Goal: Information Seeking & Learning: Find specific fact

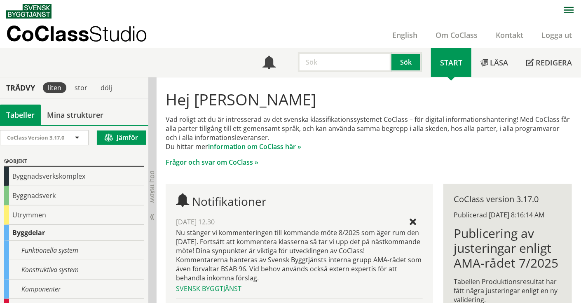
click at [319, 68] on input "text" at bounding box center [345, 62] width 94 height 20
type input "dagvattenbrunn"
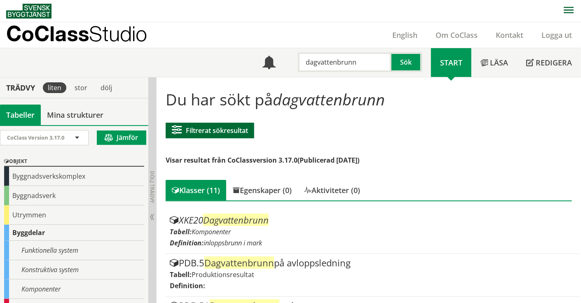
click at [232, 132] on button "Filtrerat sökresultat" at bounding box center [210, 131] width 89 height 16
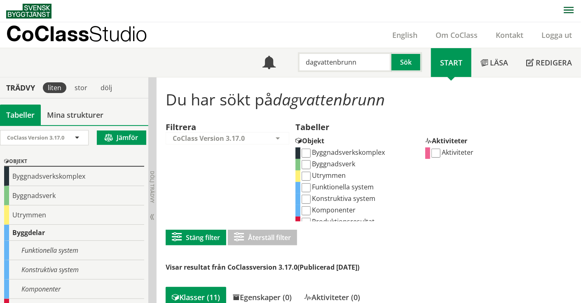
click at [305, 207] on input "Komponenter" at bounding box center [306, 211] width 9 height 9
checkbox input "true"
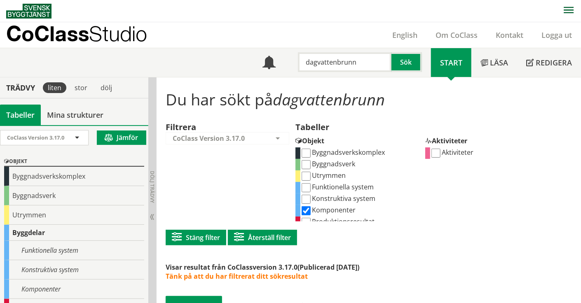
click at [368, 63] on input "dagvattenbrunn" at bounding box center [345, 62] width 94 height 20
type input "stödremsa"
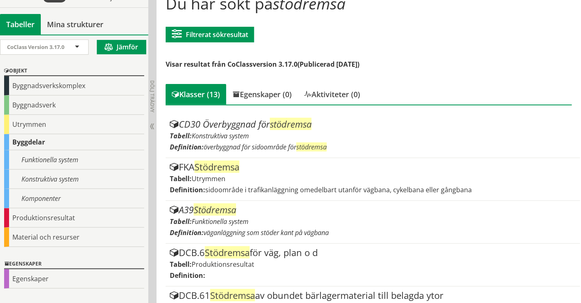
scroll to position [82, 0]
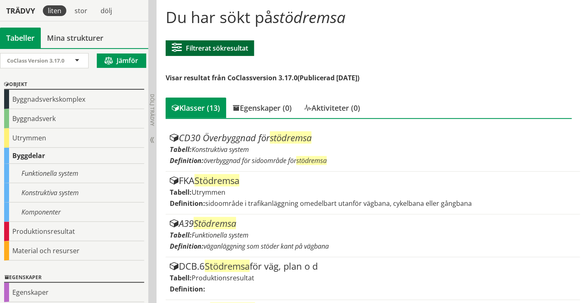
click at [233, 47] on button "Filtrerat sökresultat" at bounding box center [210, 48] width 89 height 16
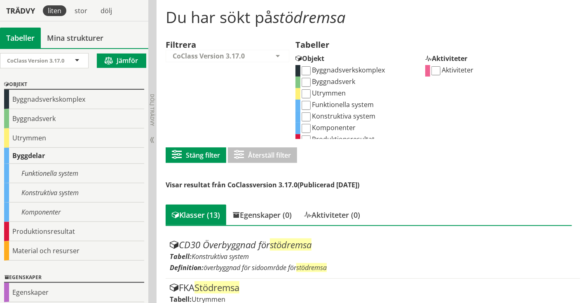
click at [307, 108] on input "Funktionella system" at bounding box center [306, 105] width 9 height 9
checkbox input "true"
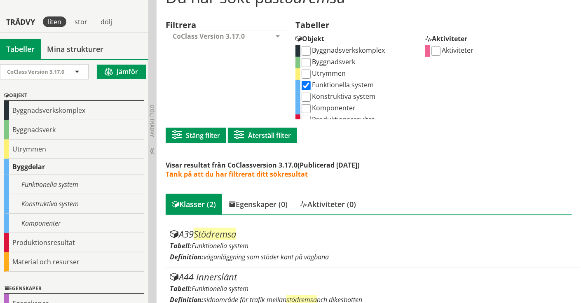
scroll to position [113, 0]
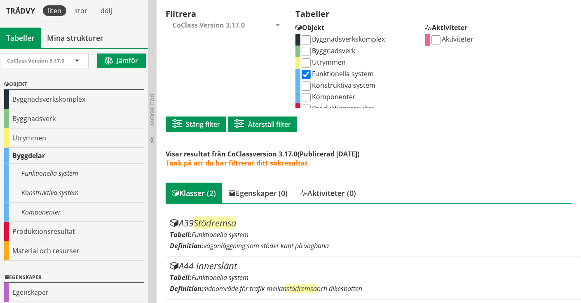
drag, startPoint x: 192, startPoint y: 87, endPoint x: 209, endPoint y: 72, distance: 22.5
click at [192, 87] on div "Filtrera CoClass Version 3.17.0 CoClass Version 3.17.0 CoClass Version 3.16.0 C…" at bounding box center [231, 58] width 130 height 99
click at [307, 85] on input "Konstruktiva system" at bounding box center [306, 86] width 9 height 9
checkbox input "true"
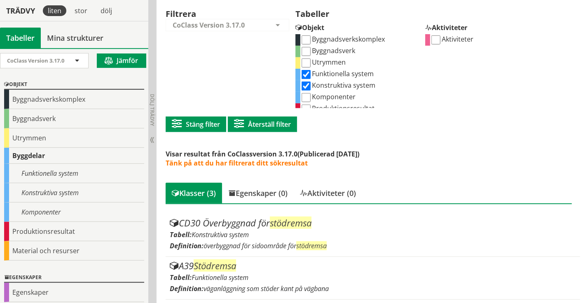
click at [309, 77] on input "Funktionella system" at bounding box center [306, 74] width 9 height 9
checkbox input "false"
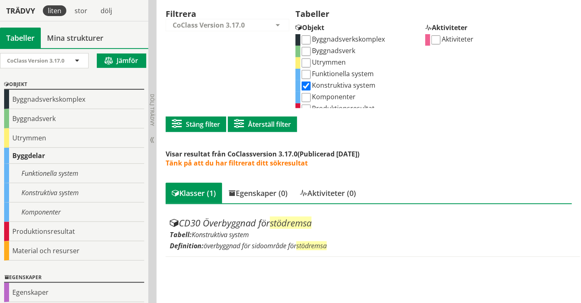
click at [202, 90] on div "Filtrera CoClass Version 3.17.0 CoClass Version 3.17.0 CoClass Version 3.16.0 C…" at bounding box center [231, 58] width 130 height 99
click at [303, 94] on input "Komponenter" at bounding box center [306, 97] width 9 height 9
checkbox input "true"
click at [307, 87] on input "Konstruktiva system" at bounding box center [306, 86] width 9 height 9
checkbox input "false"
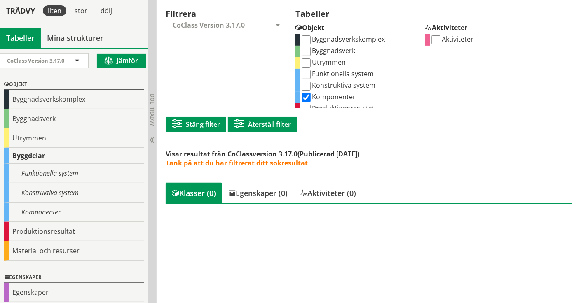
drag, startPoint x: 229, startPoint y: 258, endPoint x: 229, endPoint y: 236, distance: 21.9
click at [229, 258] on div "Du har sökt på stödremsa Filtrerat sökresultat Filtrera CoClass Version 3.17.0 …" at bounding box center [369, 134] width 425 height 340
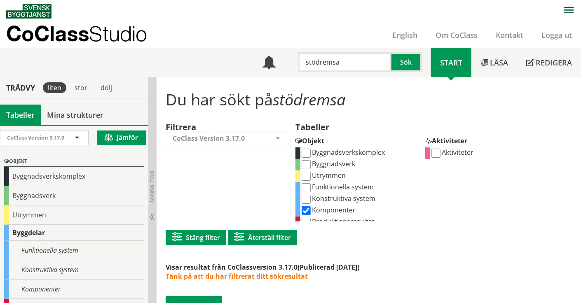
click at [358, 61] on input "stödremsa" at bounding box center [345, 62] width 94 height 20
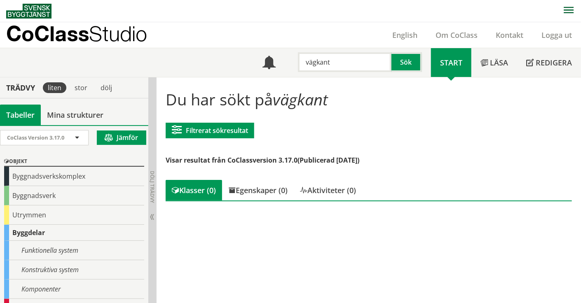
click at [342, 60] on input "vägkant" at bounding box center [345, 62] width 94 height 20
click at [320, 66] on input "asfaltskant" at bounding box center [345, 62] width 94 height 20
type input "växel"
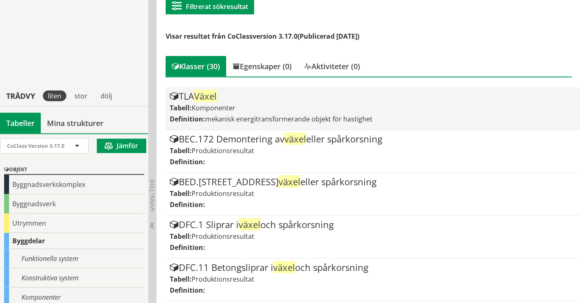
scroll to position [124, 0]
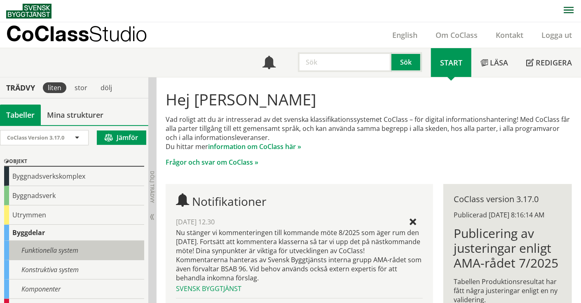
click at [63, 245] on div "Funktionella system" at bounding box center [74, 250] width 140 height 19
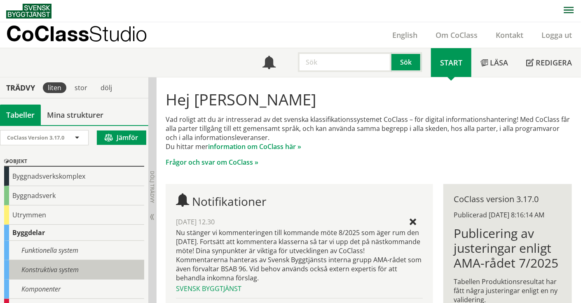
click at [42, 273] on div "Konstruktiva system" at bounding box center [74, 270] width 140 height 19
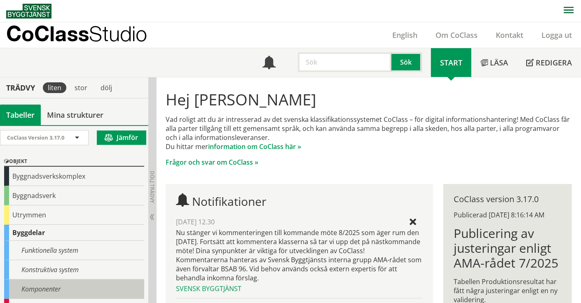
click at [53, 283] on div "Komponenter" at bounding box center [74, 289] width 140 height 19
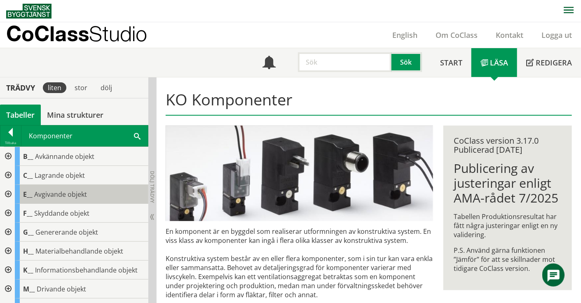
scroll to position [211, 0]
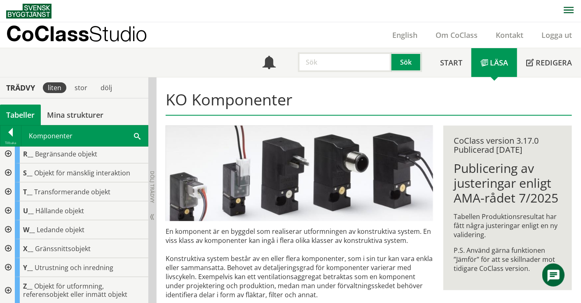
click at [8, 190] on div at bounding box center [7, 192] width 15 height 19
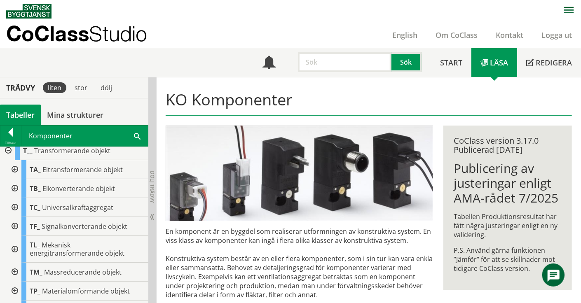
scroll to position [294, 0]
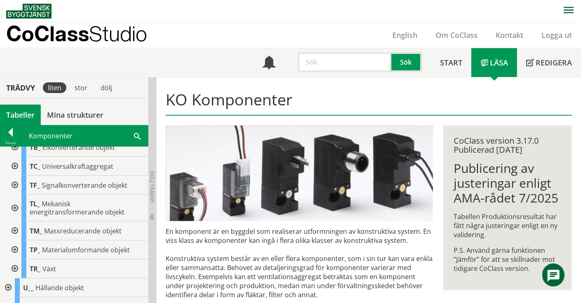
click at [16, 208] on div at bounding box center [14, 208] width 15 height 27
